Goal: Book appointment/travel/reservation

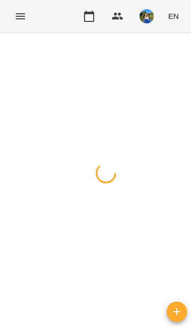
click at [14, 16] on button "Menu" at bounding box center [20, 16] width 24 height 24
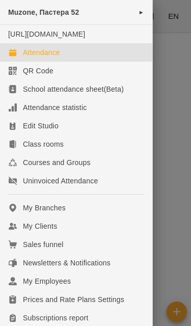
click at [174, 93] on div at bounding box center [95, 163] width 191 height 326
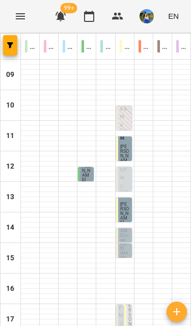
click at [13, 44] on icon "button" at bounding box center [10, 45] width 6 height 6
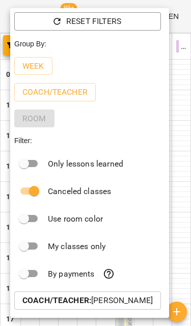
click at [121, 19] on span "Reset Filters" at bounding box center [87, 21] width 130 height 12
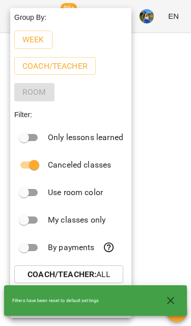
click at [181, 188] on div at bounding box center [95, 163] width 191 height 326
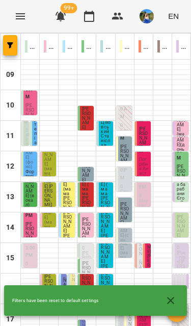
scroll to position [74, 0]
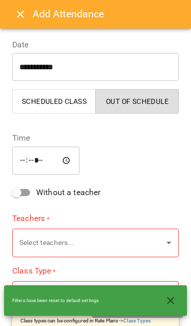
type input "**********"
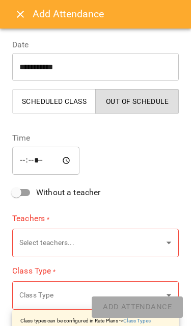
click at [11, 12] on button "Close" at bounding box center [20, 14] width 24 height 24
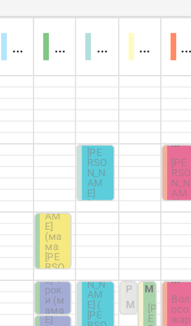
click at [101, 91] on span "[PERSON_NAME]" at bounding box center [105, 102] width 9 height 23
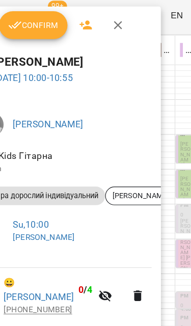
click at [116, 24] on icon "button" at bounding box center [122, 24] width 12 height 12
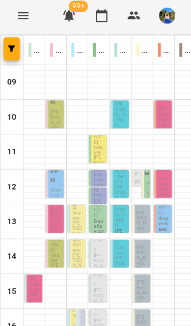
click at [46, 95] on label "10:00 AM" at bounding box center [49, 84] width 10 height 21
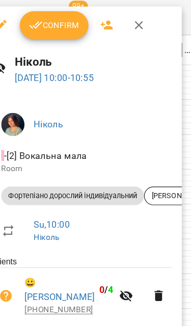
click at [118, 20] on icon "button" at bounding box center [122, 24] width 12 height 12
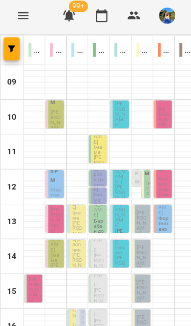
click at [8, 39] on button "button" at bounding box center [10, 45] width 14 height 20
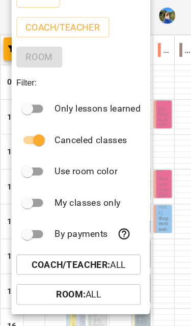
click at [7, 41] on div at bounding box center [95, 163] width 191 height 326
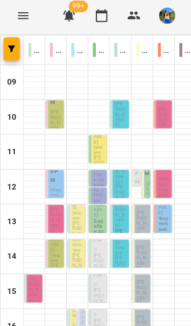
click at [9, 42] on icon "button" at bounding box center [10, 45] width 6 height 6
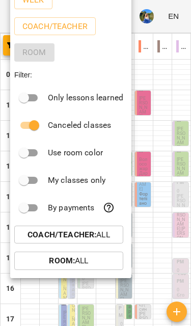
scroll to position [0, 0]
click at [106, 233] on p "Coach/Teacher : All" at bounding box center [68, 234] width 82 height 12
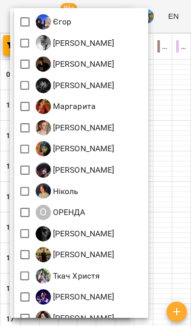
scroll to position [72, 0]
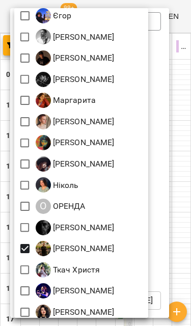
click at [181, 212] on div at bounding box center [95, 163] width 191 height 326
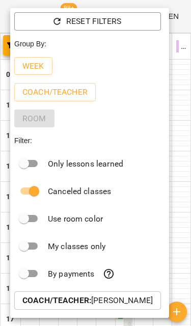
click at [183, 197] on div at bounding box center [95, 163] width 191 height 326
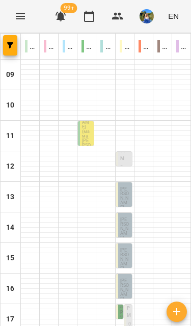
click at [127, 161] on label "12:00 PM" at bounding box center [125, 150] width 10 height 21
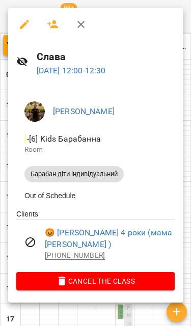
click at [85, 27] on icon "button" at bounding box center [81, 24] width 12 height 12
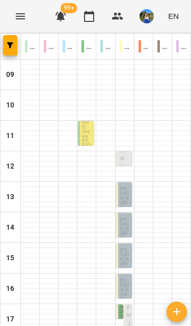
click at [125, 164] on div "12:00 PM" at bounding box center [125, 152] width 10 height 24
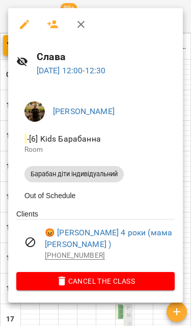
click at [83, 28] on icon "button" at bounding box center [81, 24] width 12 height 12
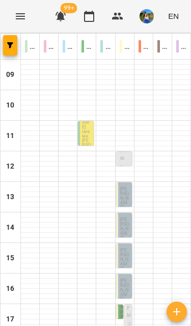
click at [122, 195] on span "[PERSON_NAME]" at bounding box center [124, 197] width 9 height 23
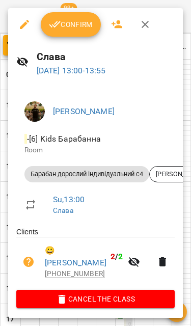
click at [148, 22] on icon "button" at bounding box center [144, 24] width 7 height 7
